Goal: Transaction & Acquisition: Purchase product/service

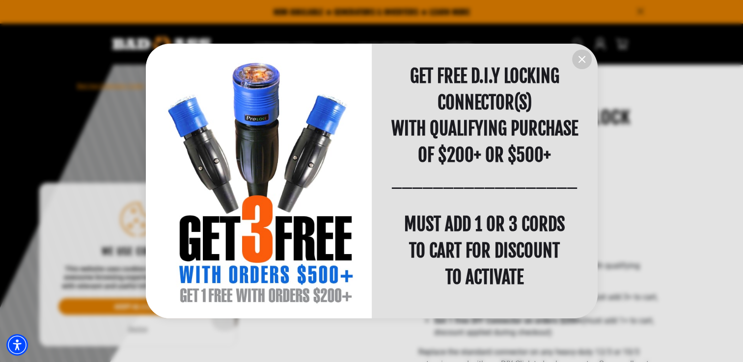
click at [581, 60] on icon "information" at bounding box center [582, 59] width 6 height 6
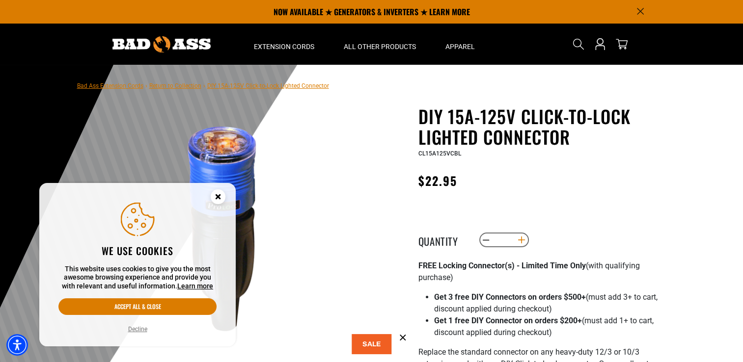
click at [522, 240] on button "Increase quantity for DIY 15A-125V Click-to-Lock Lighted Connector" at bounding box center [520, 240] width 15 height 17
type input "*"
click at [580, 43] on icon "Search" at bounding box center [578, 44] width 12 height 12
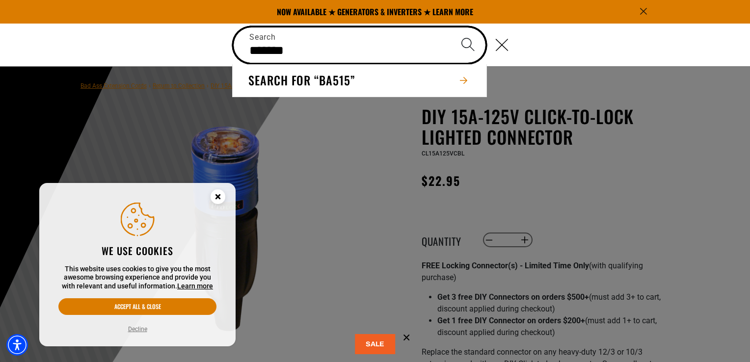
type input "*******"
click at [451, 27] on button "Search" at bounding box center [468, 44] width 34 height 34
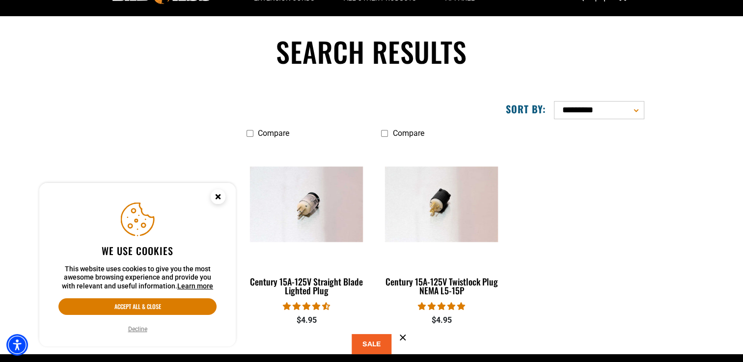
scroll to position [49, 0]
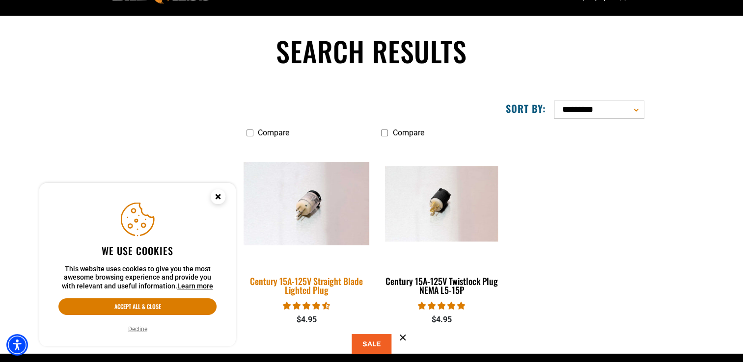
click at [299, 219] on img at bounding box center [306, 204] width 137 height 84
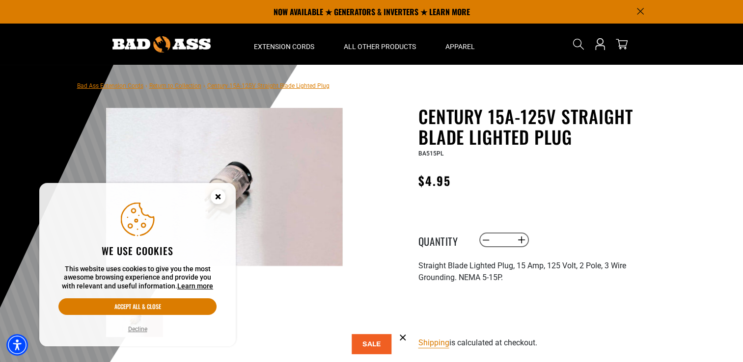
click at [216, 196] on circle "Close this option" at bounding box center [218, 196] width 15 height 15
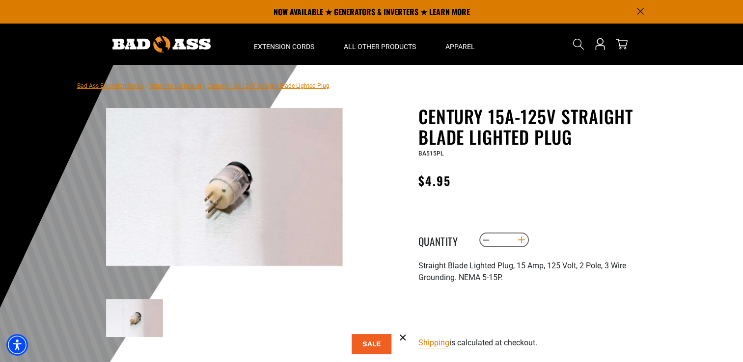
click at [524, 241] on button "Increase quantity for Century 15A-125V Straight Blade Lighted Plug" at bounding box center [520, 240] width 15 height 17
type input "*"
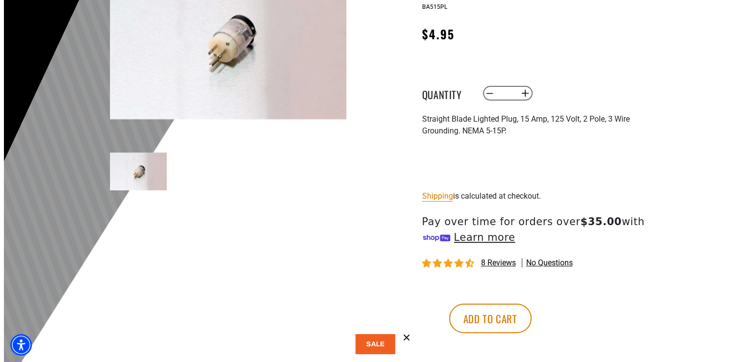
scroll to position [147, 0]
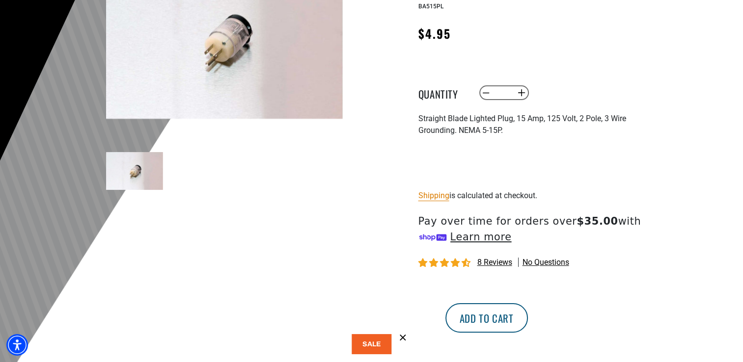
click at [528, 321] on button "Add to cart" at bounding box center [486, 317] width 82 height 29
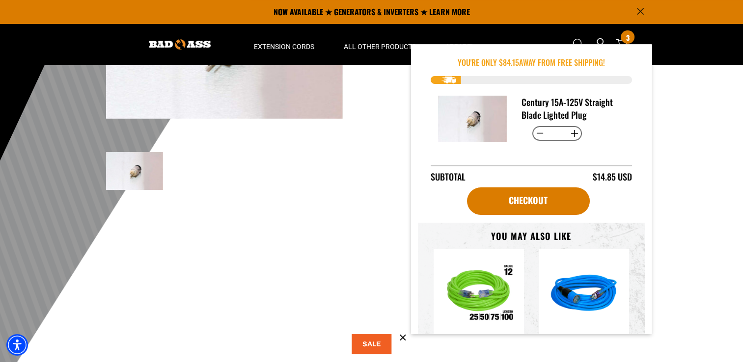
click at [335, 207] on main-product-gallery "1 of 1 Previous Next Previous Next 1" at bounding box center [224, 100] width 280 height 282
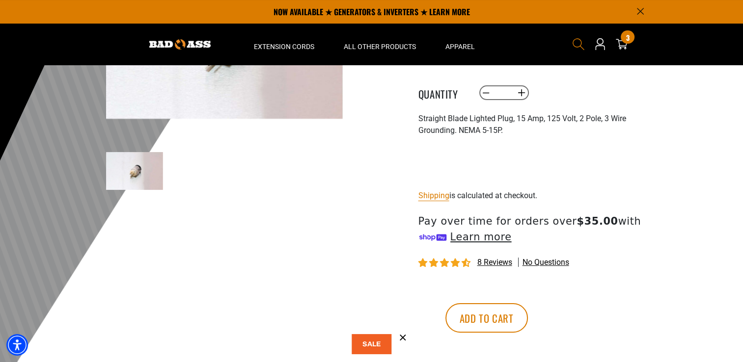
click at [580, 39] on icon "Search" at bounding box center [578, 44] width 13 height 13
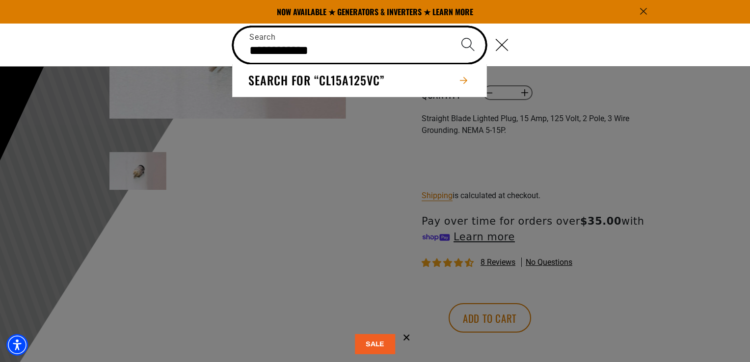
type input "**********"
click at [451, 27] on button "Search" at bounding box center [468, 44] width 34 height 34
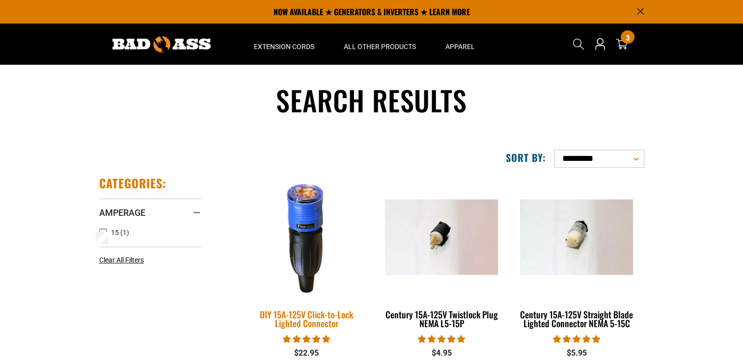
drag, startPoint x: 0, startPoint y: 0, endPoint x: 312, endPoint y: 217, distance: 380.2
click at [312, 217] on img at bounding box center [306, 237] width 137 height 126
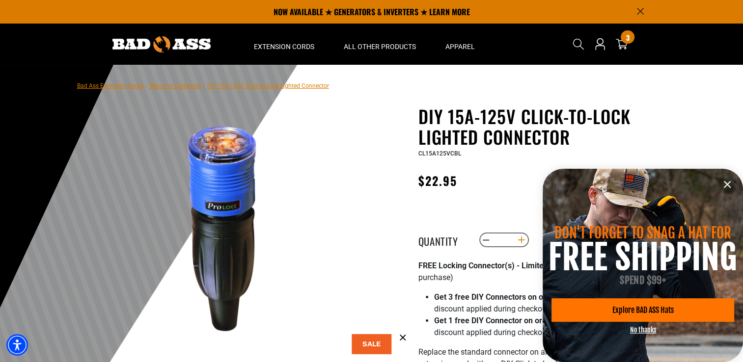
click at [520, 242] on button "Increase quantity for DIY 15A-125V Click-to-Lock Lighted Connector" at bounding box center [520, 240] width 15 height 17
type input "*"
click at [727, 188] on icon "information" at bounding box center [727, 185] width 12 height 12
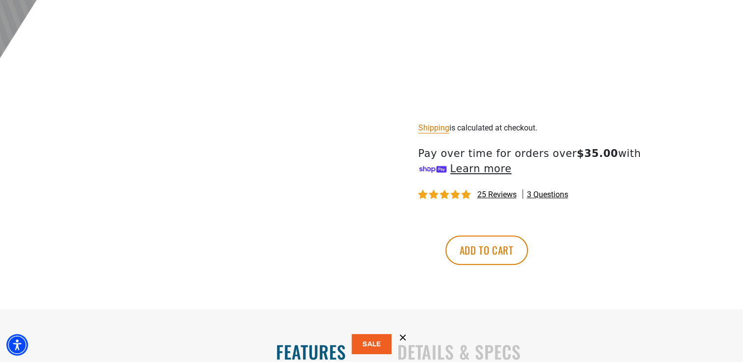
scroll to position [491, 0]
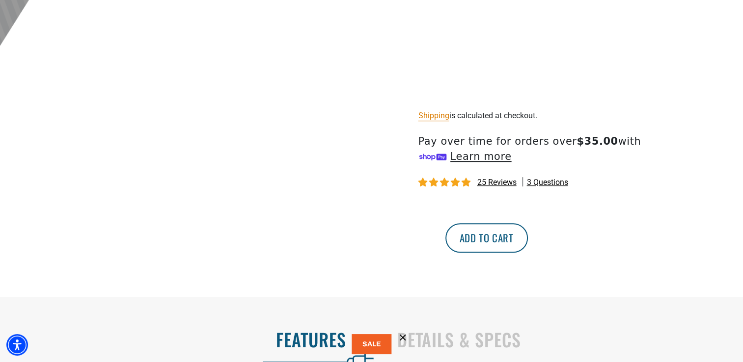
click at [528, 233] on button "Add to cart" at bounding box center [486, 237] width 82 height 29
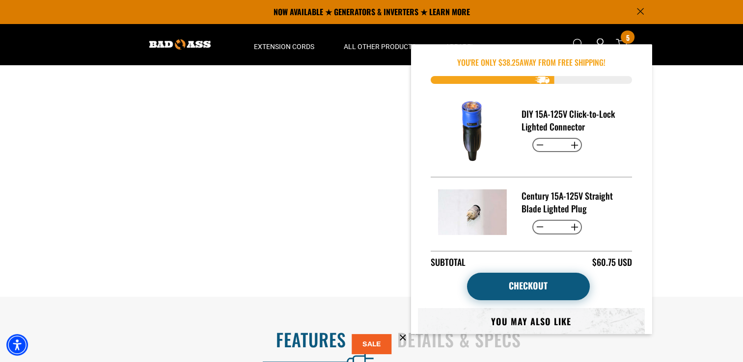
click at [550, 284] on link "Checkout" at bounding box center [528, 286] width 123 height 27
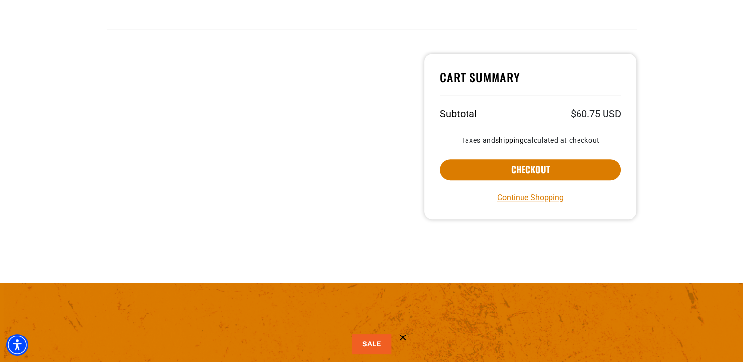
scroll to position [442, 0]
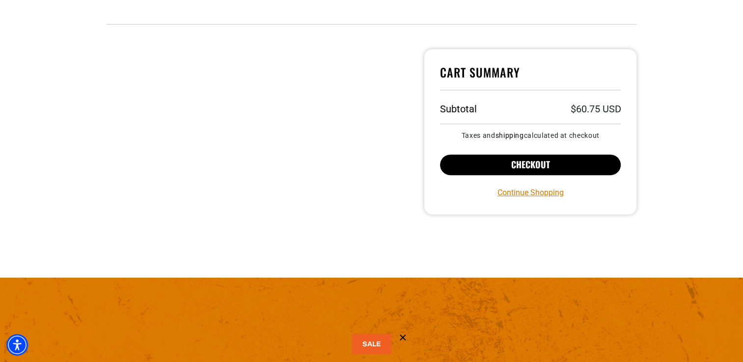
click at [506, 162] on button "Checkout" at bounding box center [530, 165] width 181 height 21
